Goal: Find specific page/section: Find specific page/section

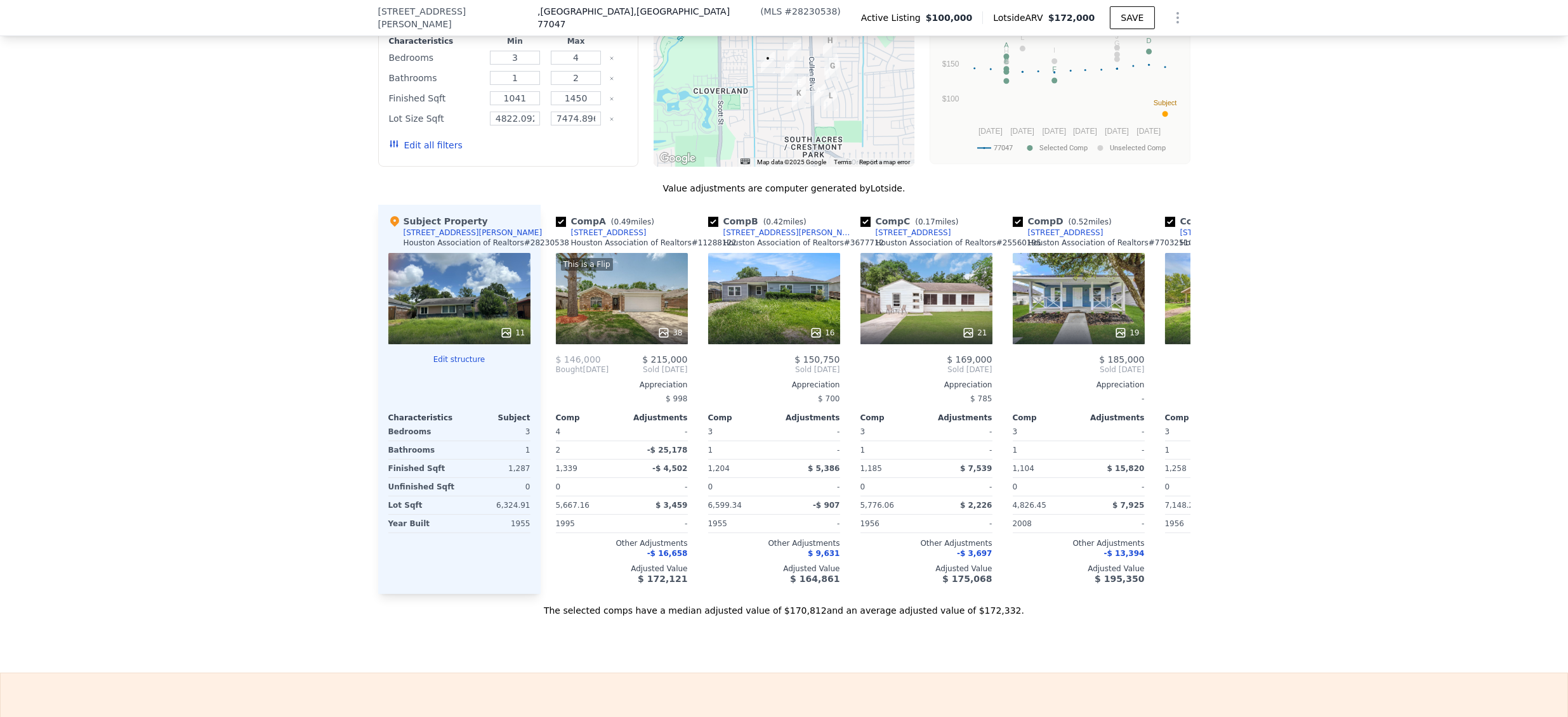
scroll to position [1123, 0]
click at [768, 311] on div "16" at bounding box center [773, 297] width 132 height 91
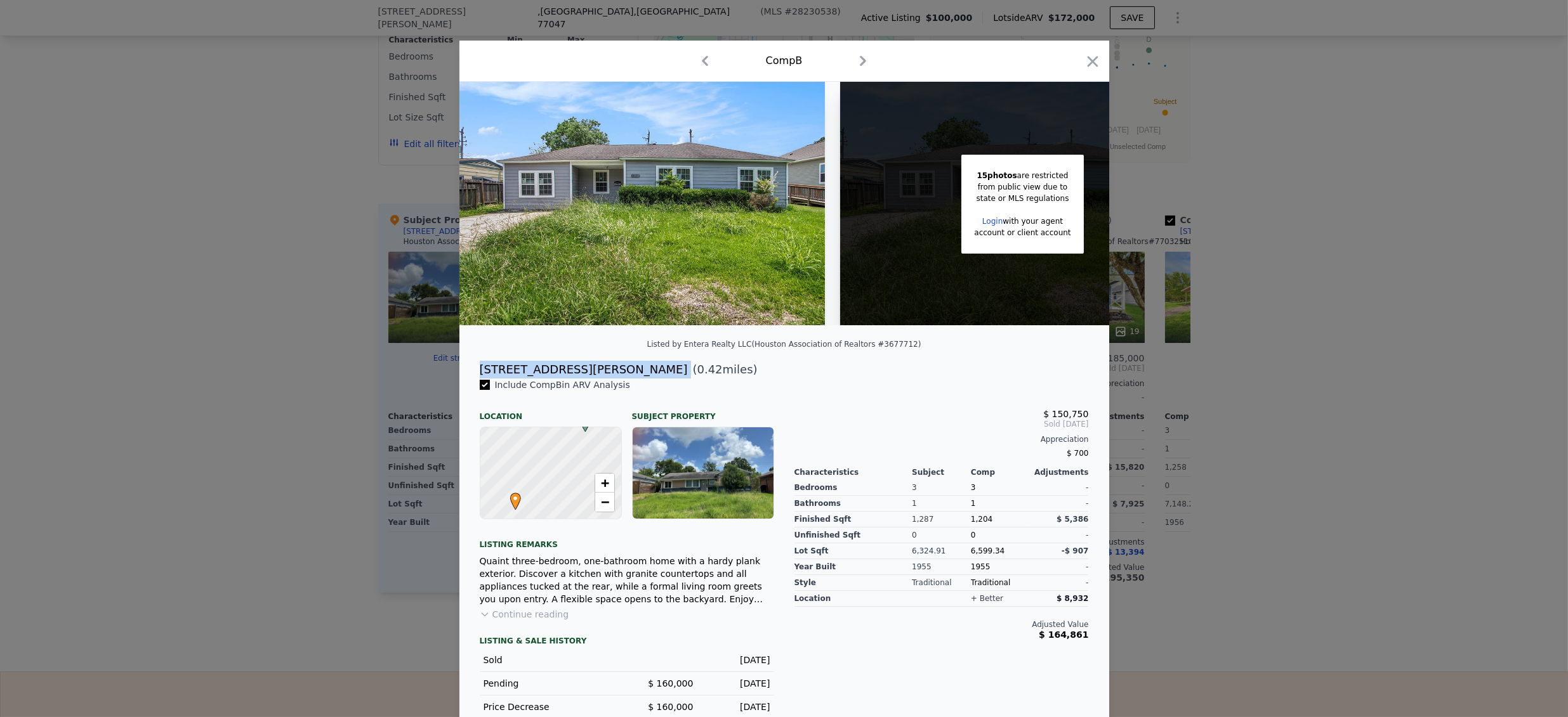
drag, startPoint x: 474, startPoint y: 379, endPoint x: 558, endPoint y: 388, distance: 84.5
click at [558, 379] on div "[STREET_ADDRESS][PERSON_NAME] ( 0.42 miles)" at bounding box center [784, 369] width 629 height 17
copy div "[STREET_ADDRESS][PERSON_NAME]"
click at [211, 242] on div at bounding box center [784, 358] width 1568 height 717
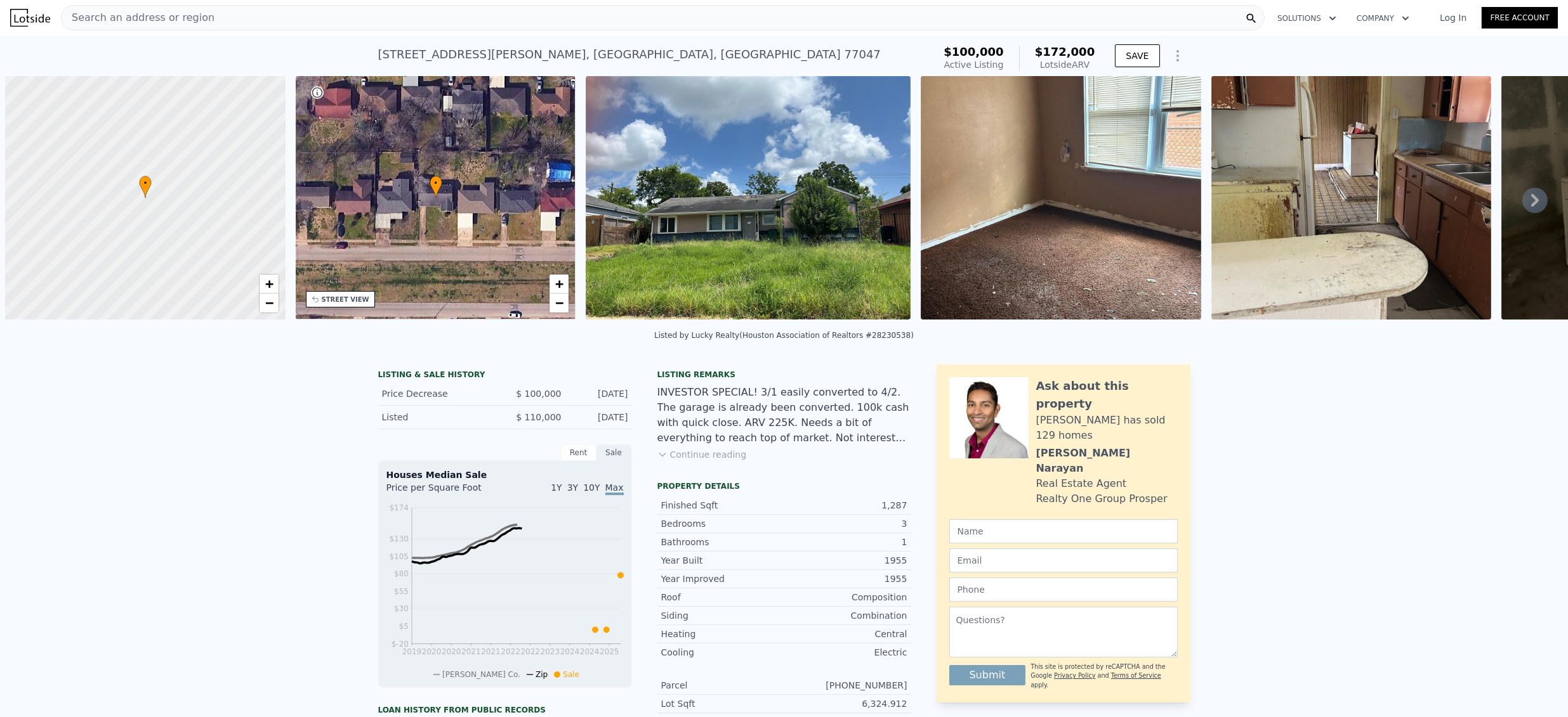
scroll to position [0, 5]
